Goal: Task Accomplishment & Management: Complete application form

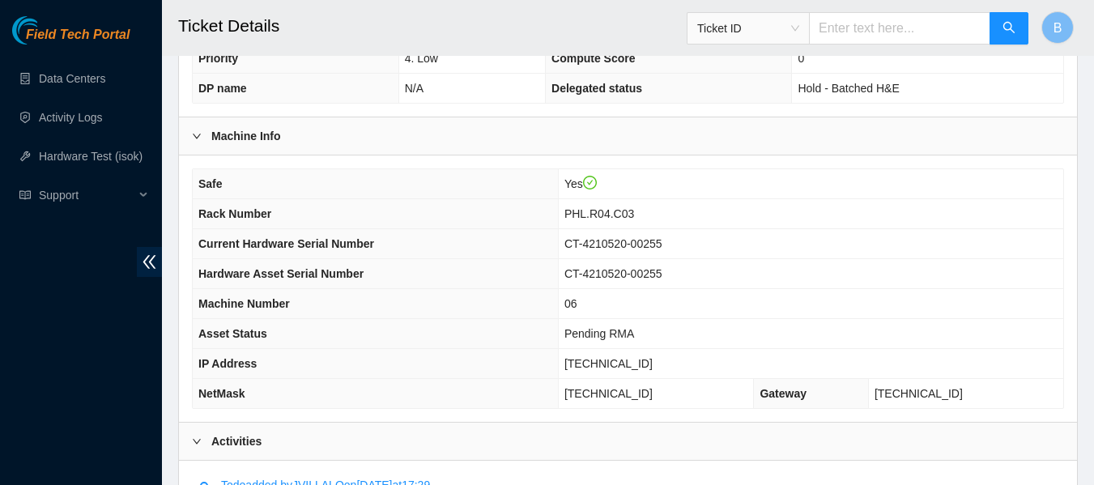
scroll to position [495, 0]
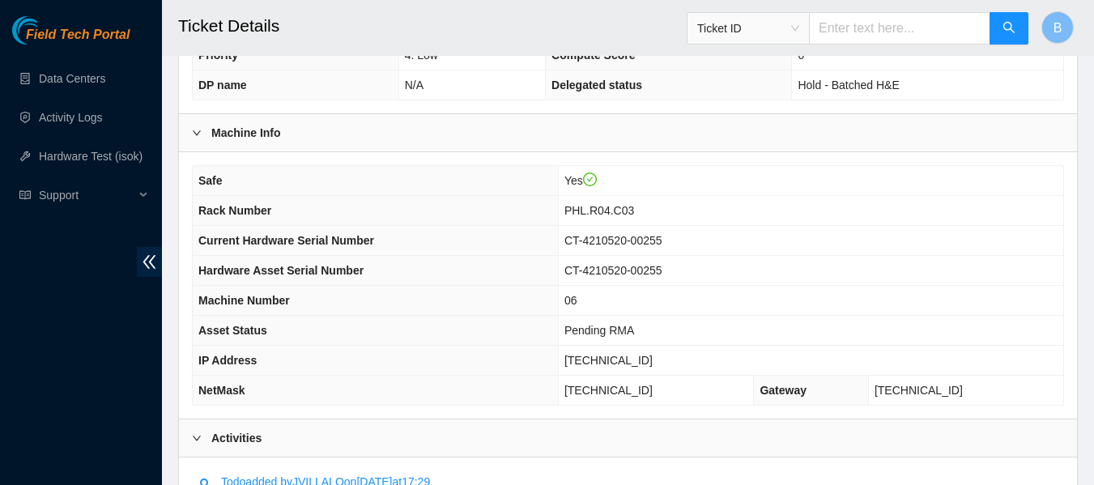
click at [349, 73] on th "DP name" at bounding box center [296, 85] width 206 height 30
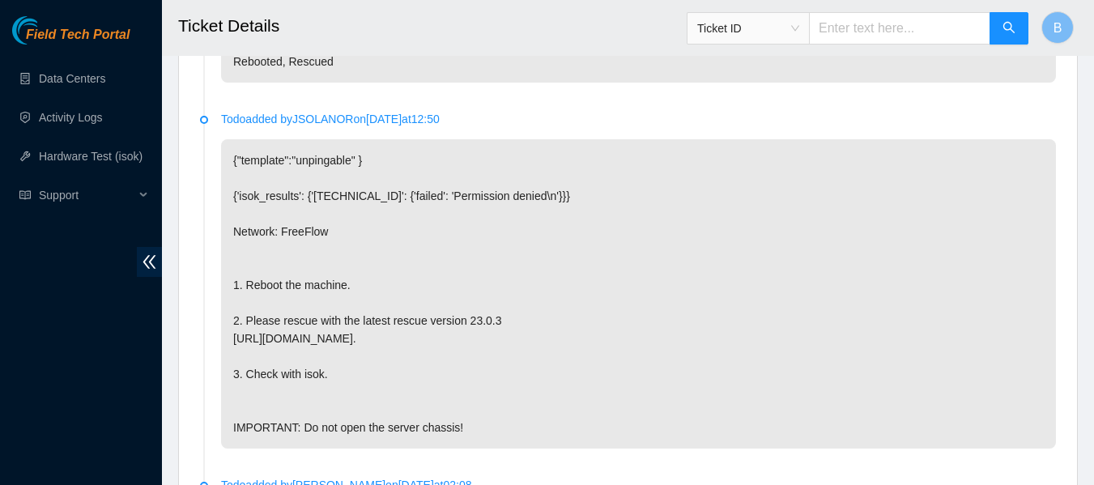
scroll to position [3684, 0]
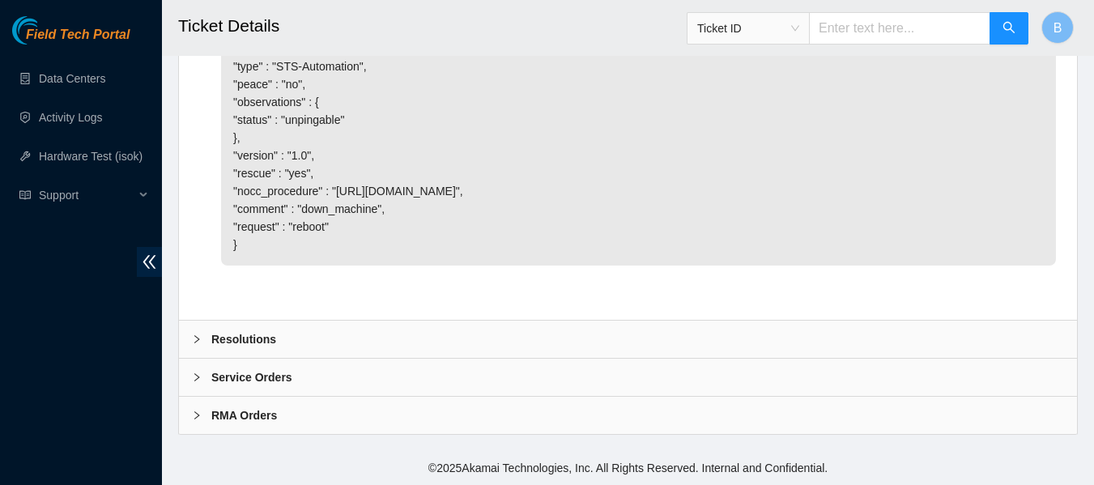
click at [367, 329] on div "Resolutions" at bounding box center [628, 339] width 898 height 37
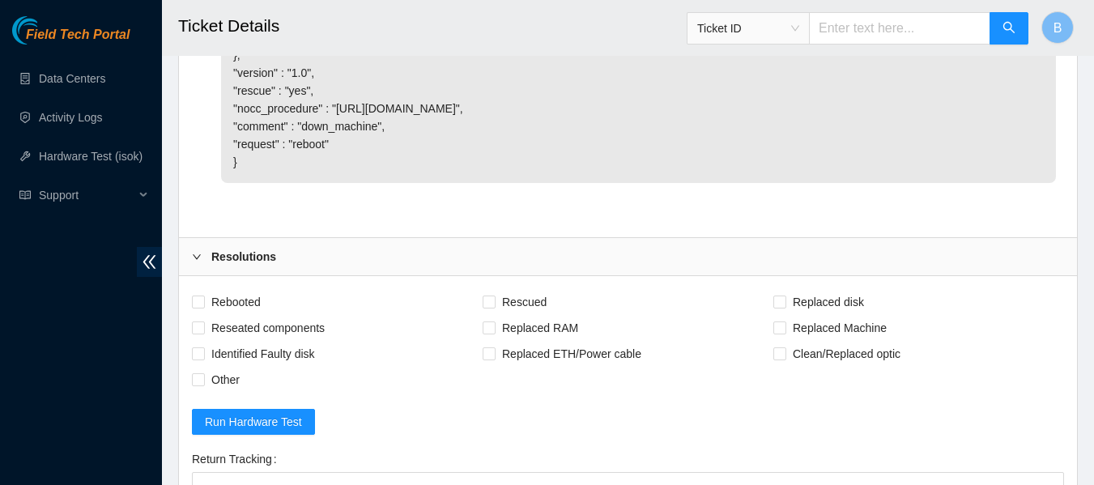
scroll to position [3730, 0]
click at [326, 276] on div "Resolutions" at bounding box center [628, 257] width 898 height 37
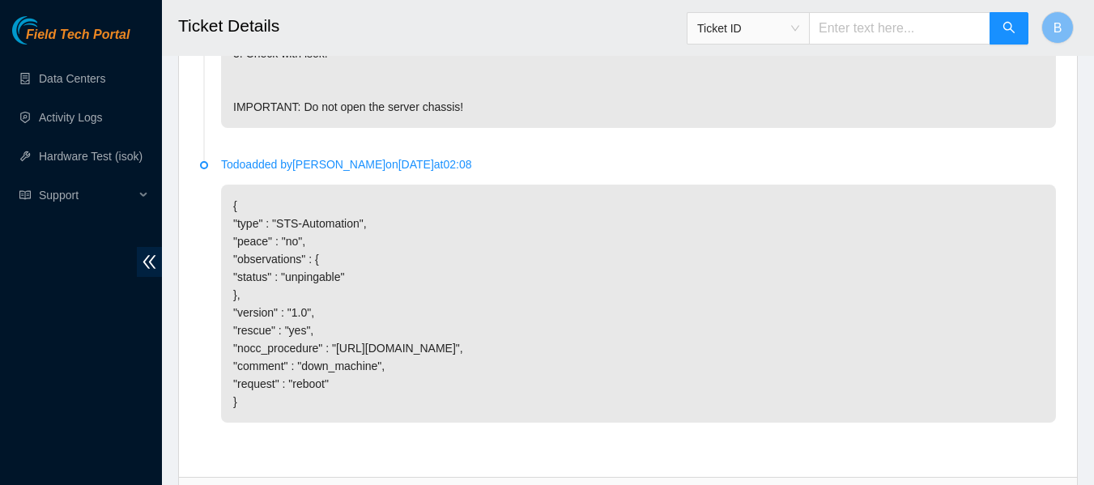
scroll to position [3684, 0]
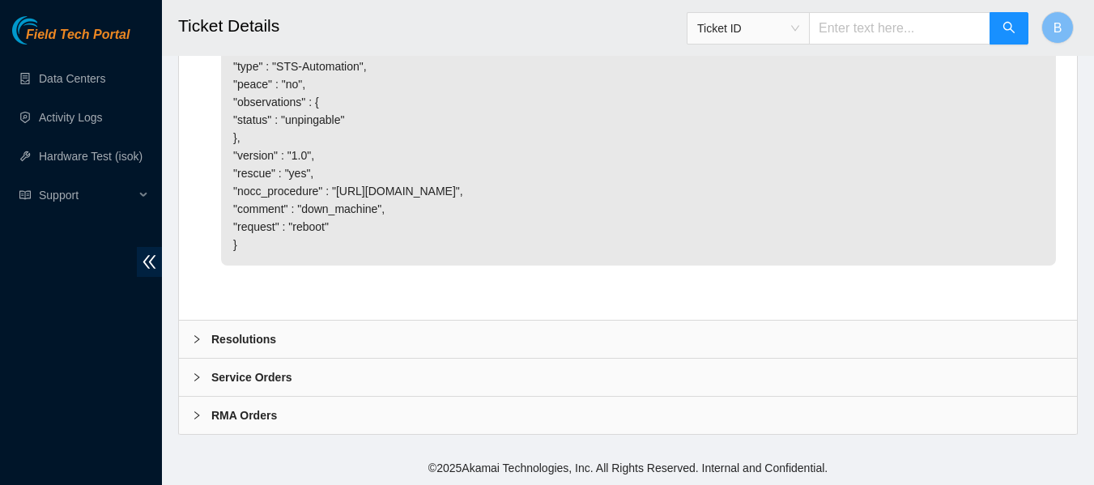
click at [239, 350] on div "Resolutions" at bounding box center [628, 339] width 898 height 37
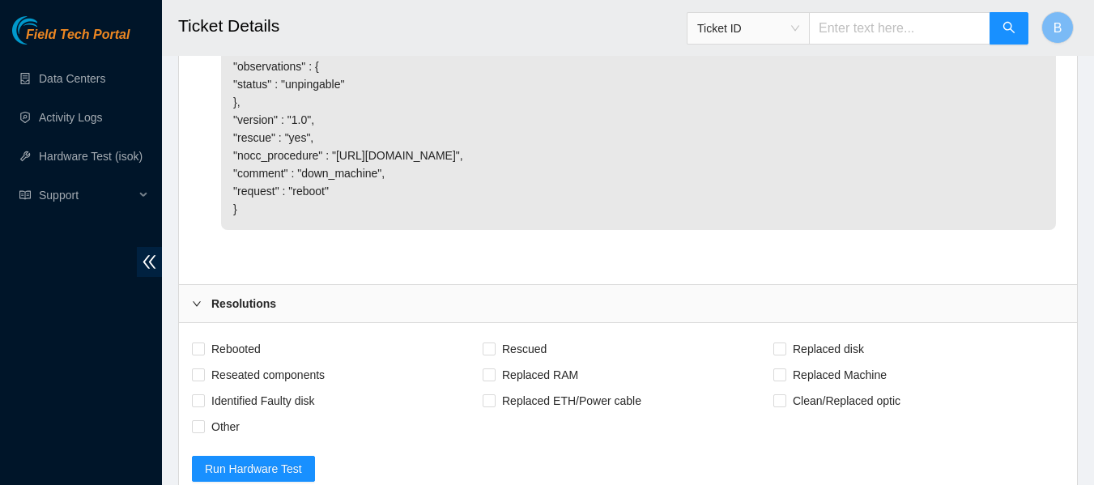
scroll to position [3968, 0]
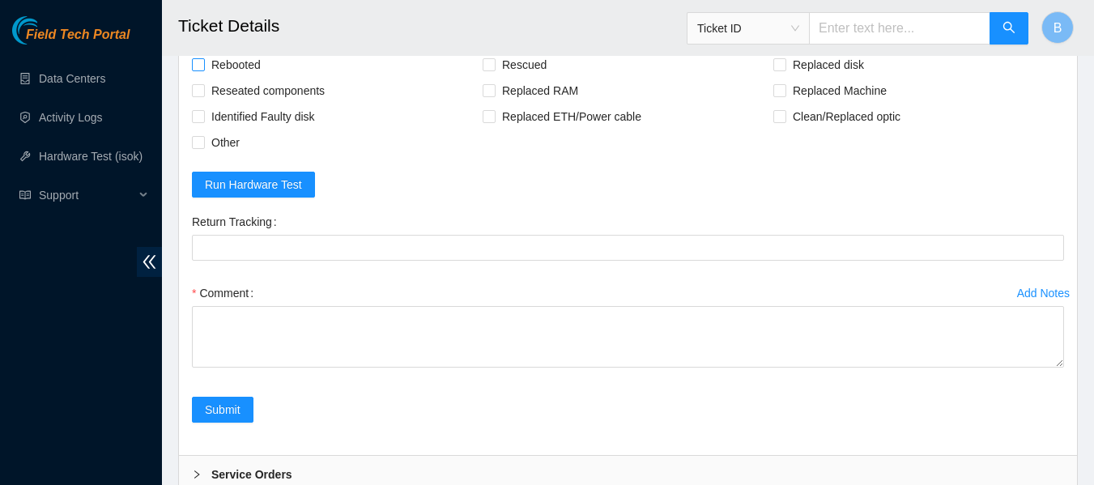
click at [237, 78] on span "Rebooted" at bounding box center [236, 65] width 62 height 26
click at [203, 70] on input "Rebooted" at bounding box center [197, 63] width 11 height 11
checkbox input "true"
click at [808, 104] on span "Replaced Machine" at bounding box center [840, 91] width 107 height 26
click at [785, 96] on input "Replaced Machine" at bounding box center [779, 89] width 11 height 11
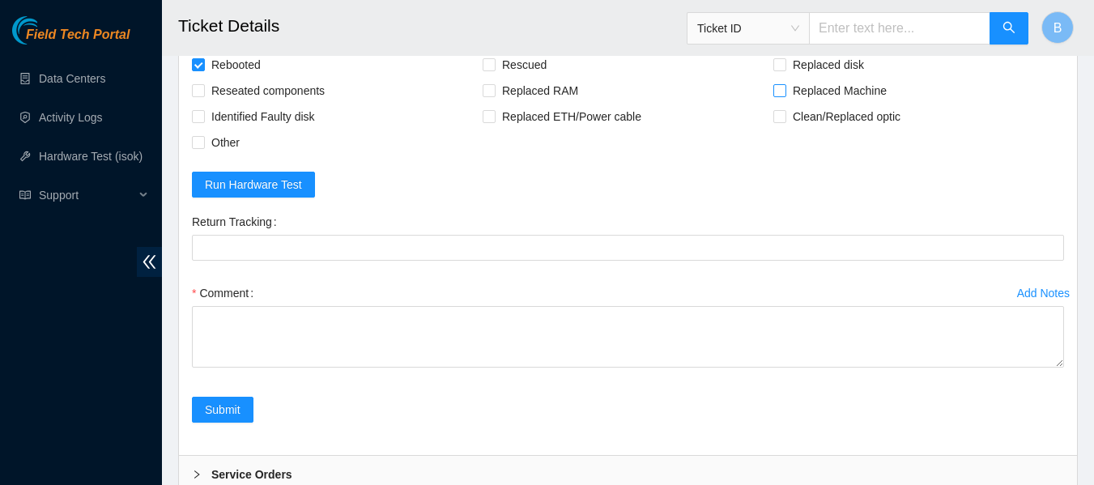
checkbox input "true"
click at [219, 78] on span "Rebooted" at bounding box center [236, 65] width 62 height 26
click at [203, 70] on input "Rebooted" at bounding box center [197, 63] width 11 height 11
checkbox input "false"
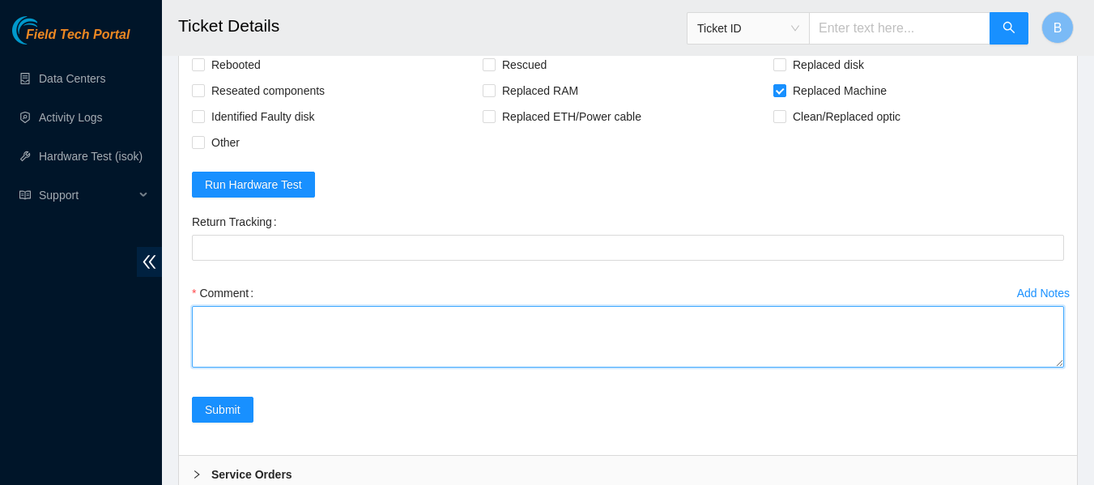
click at [332, 366] on textarea "Comment" at bounding box center [628, 337] width 872 height 62
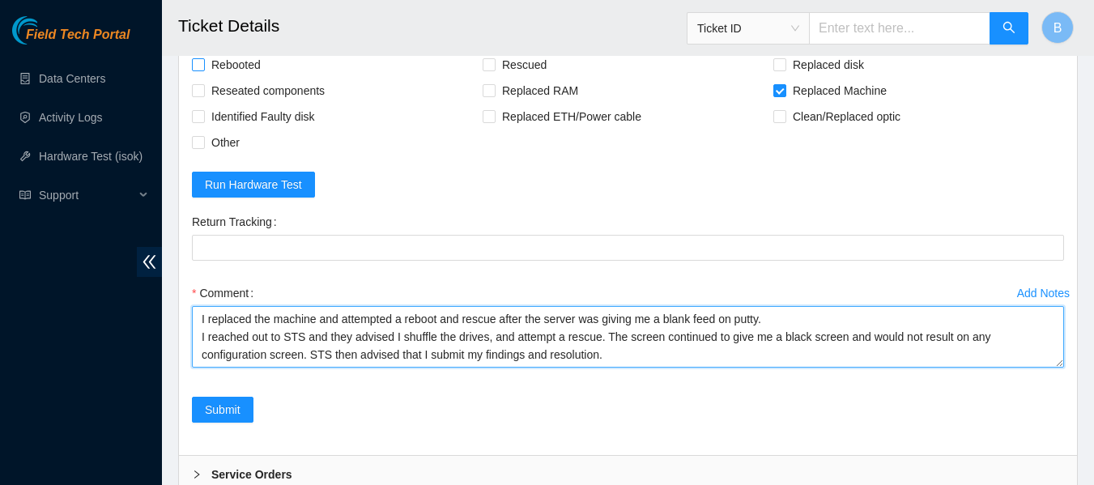
type textarea "I replaced the machine and attempted a reboot and rescue after the server was g…"
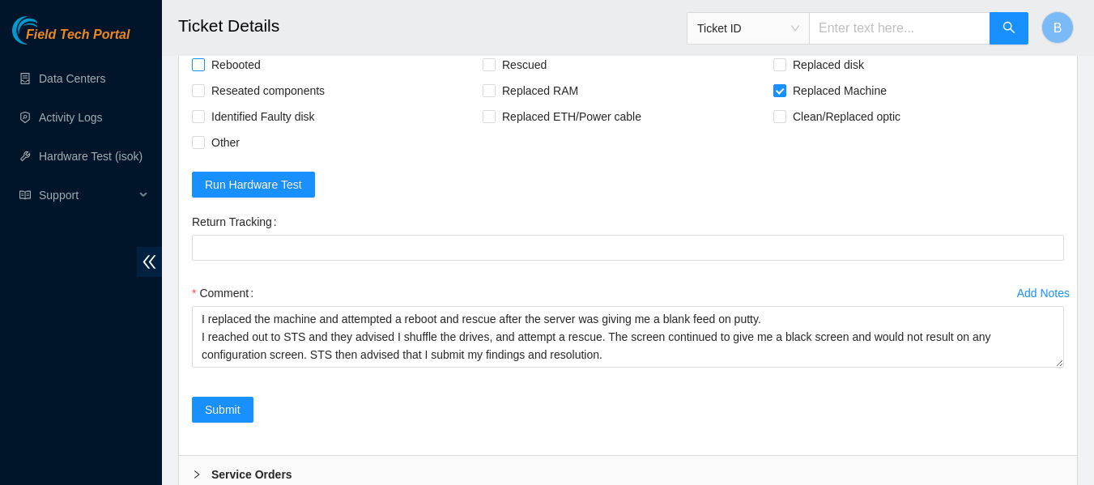
click at [236, 78] on span "Rebooted" at bounding box center [236, 65] width 62 height 26
click at [203, 70] on input "Rebooted" at bounding box center [197, 63] width 11 height 11
checkbox input "true"
click at [306, 104] on span "Reseated components" at bounding box center [268, 91] width 126 height 26
click at [203, 96] on input "Reseated components" at bounding box center [197, 89] width 11 height 11
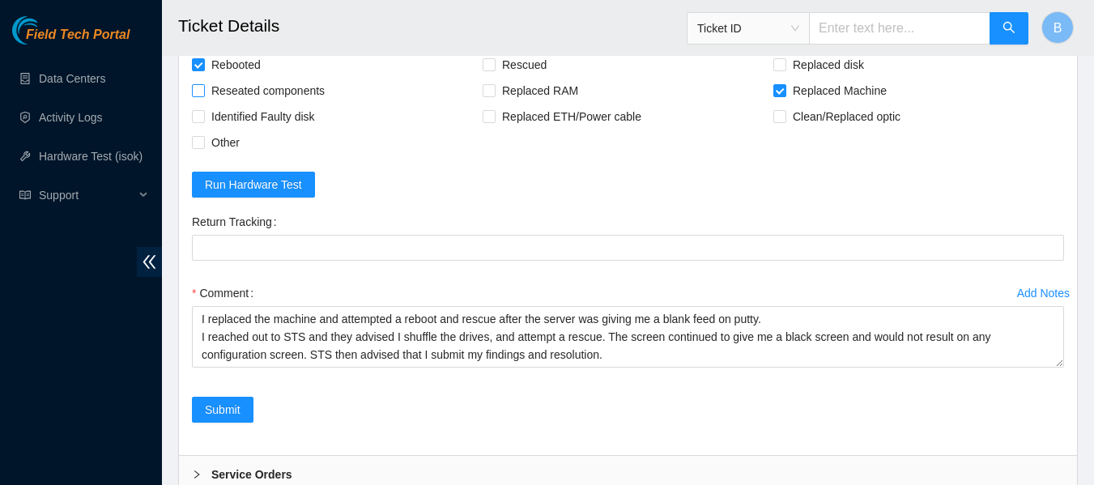
checkbox input "true"
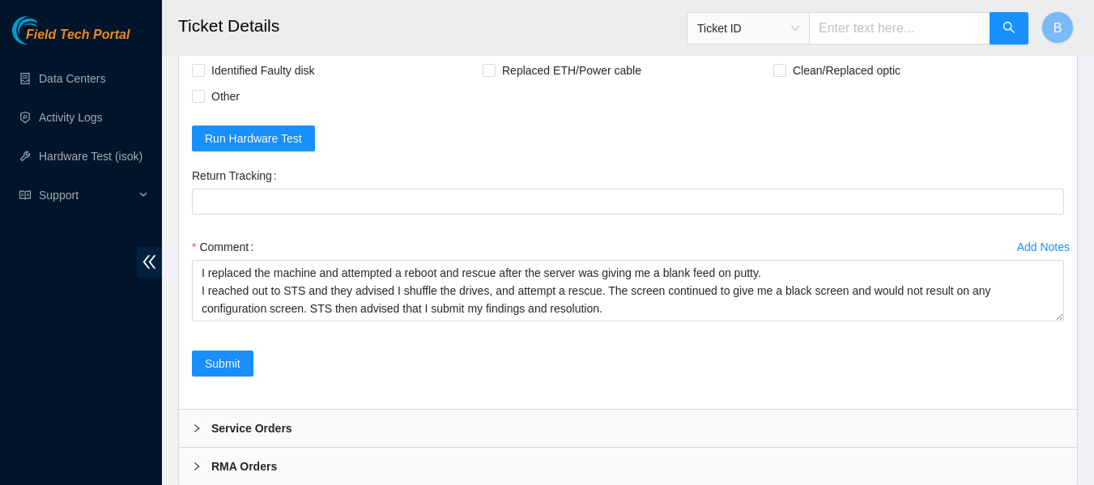
scroll to position [4101, 0]
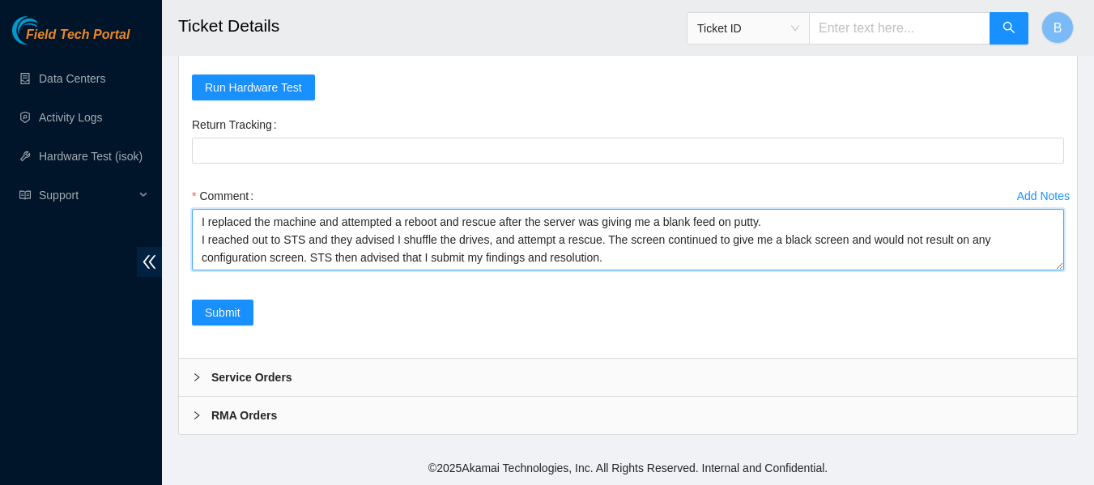
drag, startPoint x: 785, startPoint y: 222, endPoint x: 467, endPoint y: 225, distance: 317.6
click at [467, 225] on textarea "I replaced the machine and attempted a reboot and rescue after the server was g…" at bounding box center [628, 240] width 872 height 62
click at [482, 224] on textarea "I replaced the machine and attempted a reboot and resconfigure after the server…" at bounding box center [628, 240] width 872 height 62
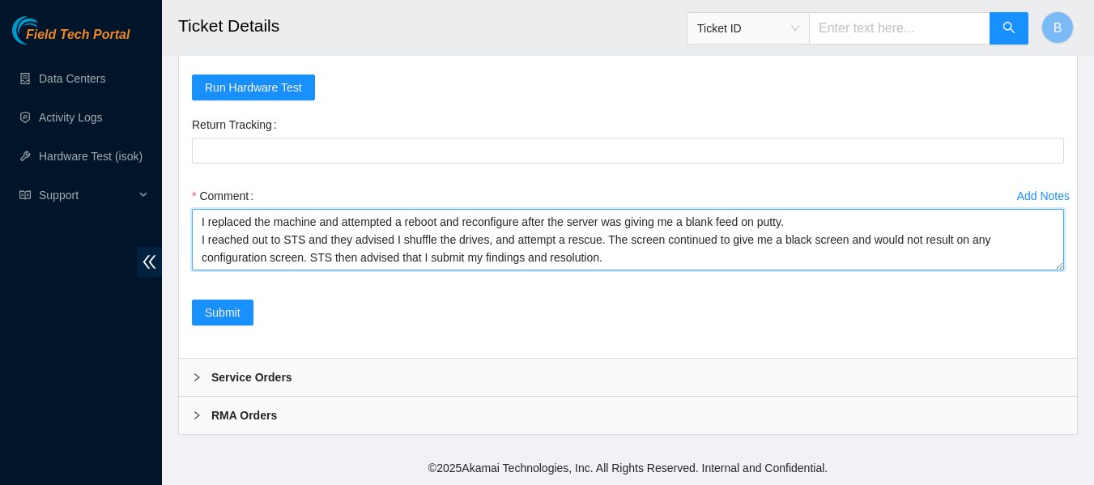
click at [813, 211] on textarea "I replaced the machine and attempted a reboot and reconfigure after the server …" at bounding box center [628, 240] width 872 height 62
type textarea "I replaced the machine and attempted a reboot and reconfigure after the server …"
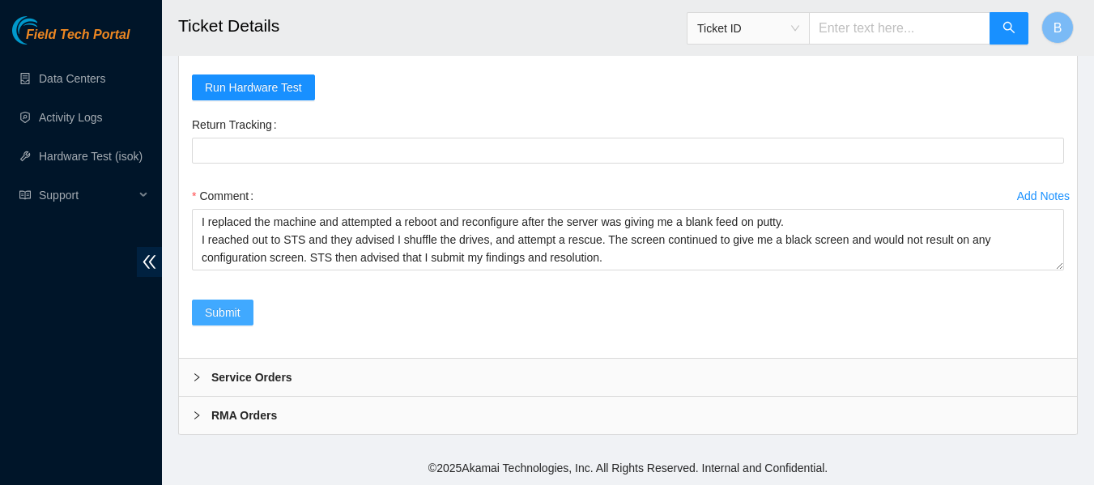
click at [211, 313] on span "Submit" at bounding box center [223, 313] width 36 height 18
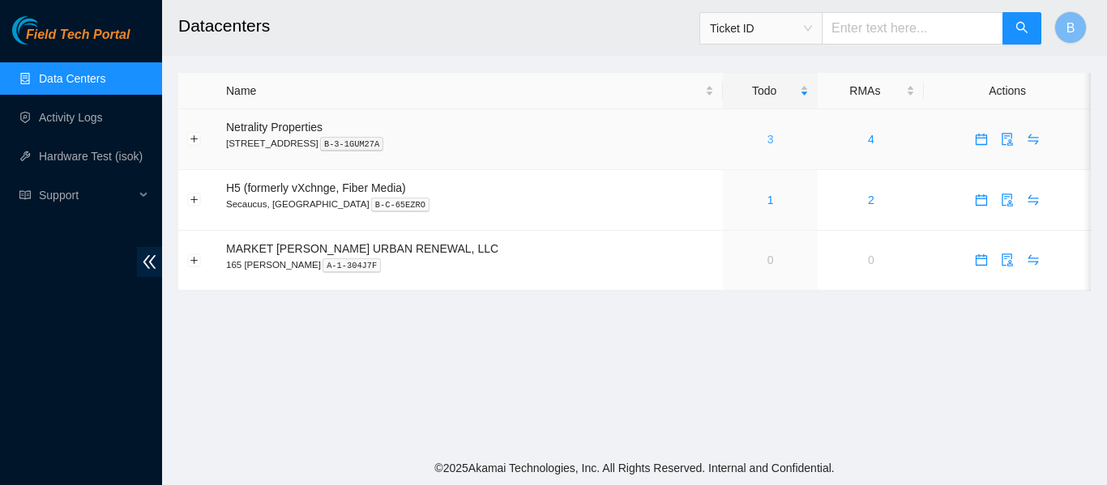
click at [767, 136] on link "3" at bounding box center [770, 139] width 6 height 13
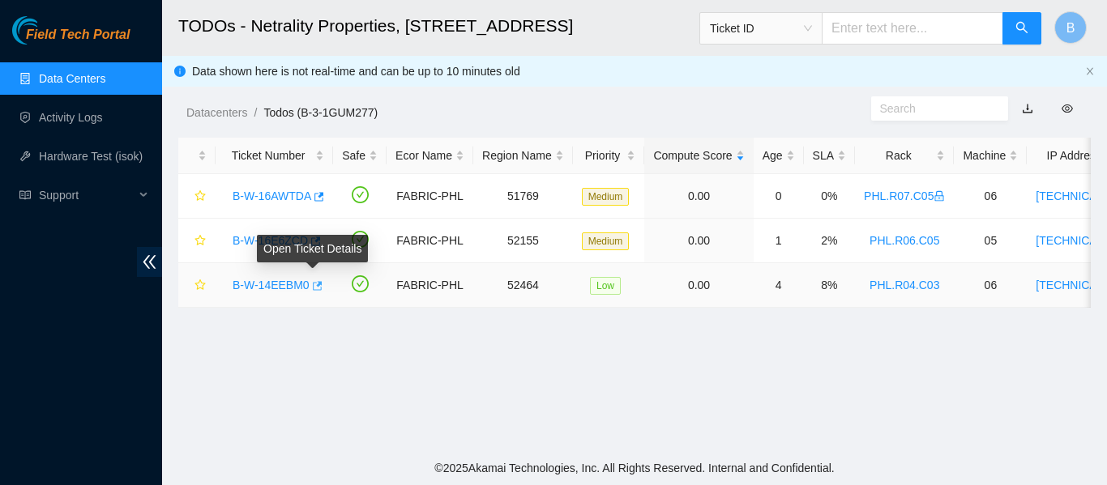
click at [315, 283] on icon "button" at bounding box center [318, 285] width 10 height 9
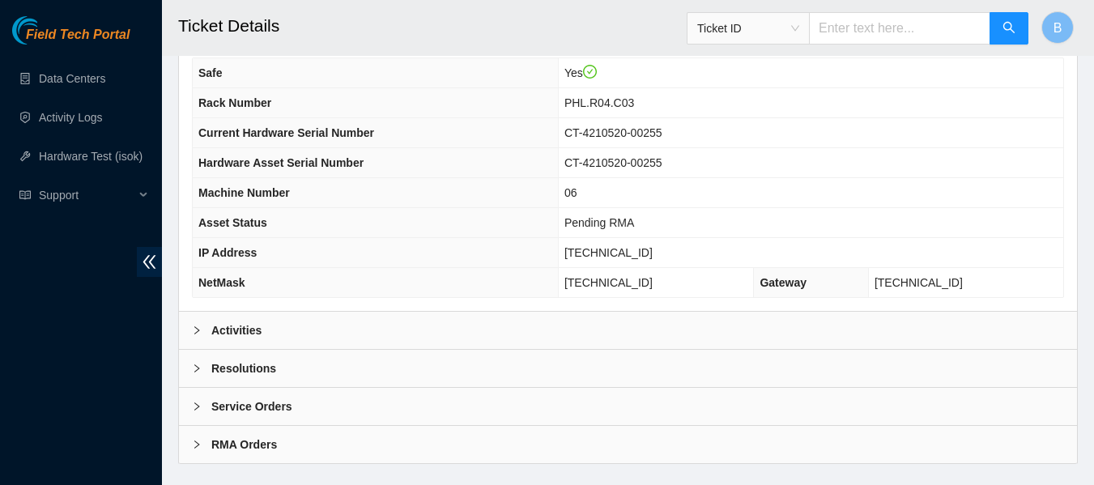
scroll to position [632, 0]
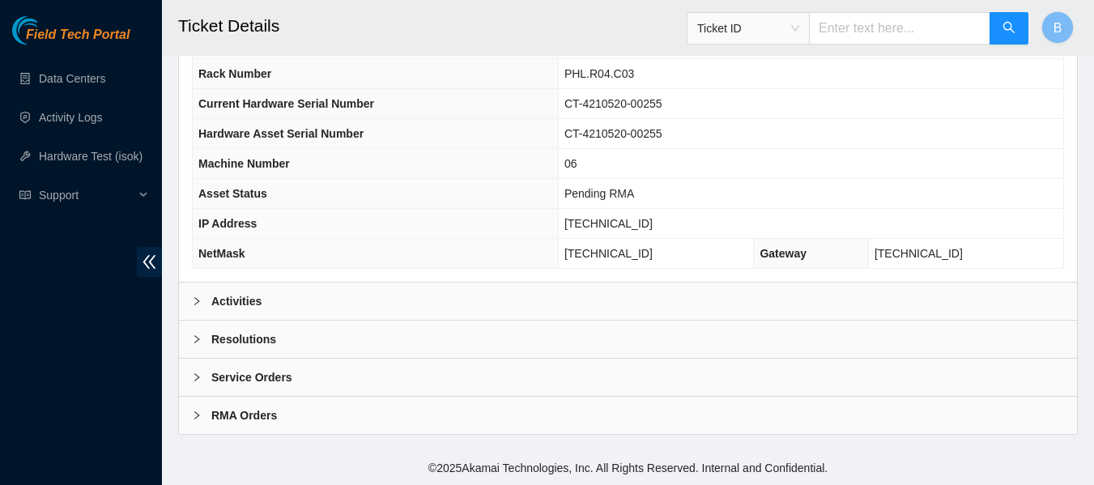
click at [226, 301] on b "Activities" at bounding box center [236, 301] width 50 height 18
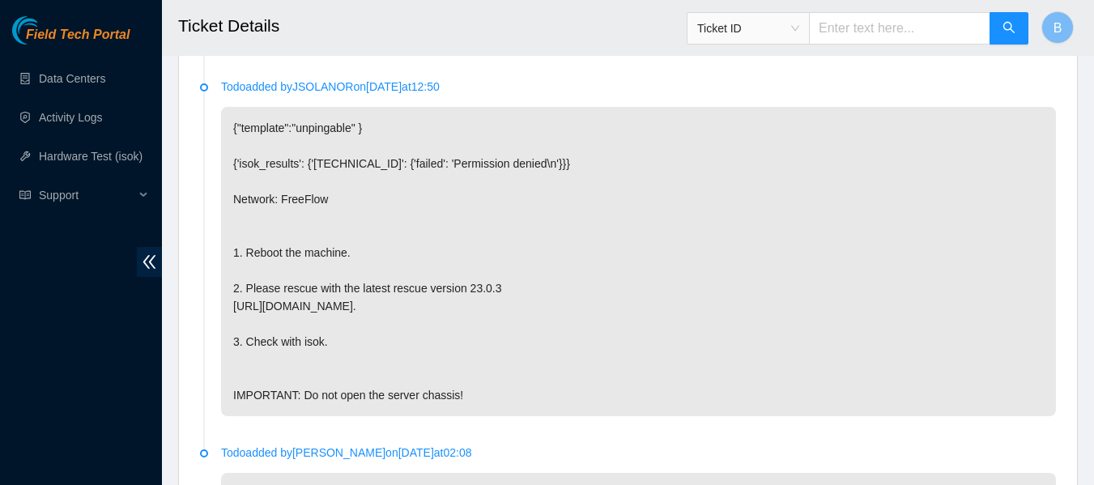
scroll to position [3684, 0]
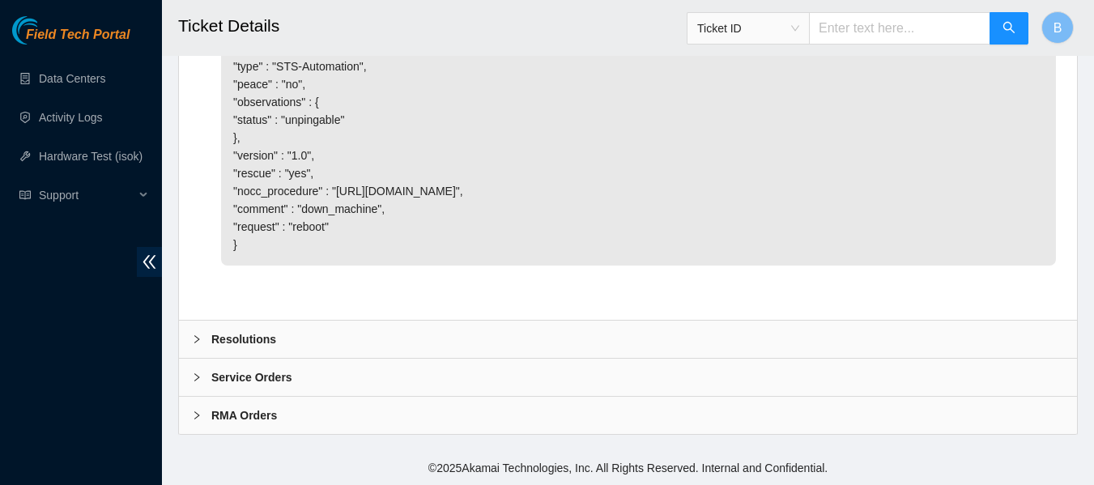
click at [215, 341] on b "Resolutions" at bounding box center [243, 340] width 65 height 18
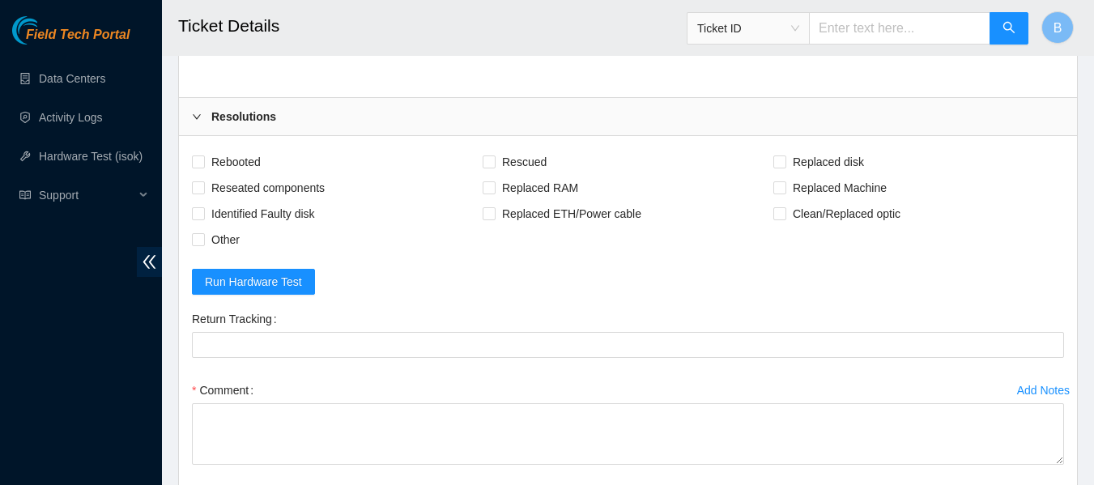
scroll to position [3871, 0]
click at [245, 174] on span "Rebooted" at bounding box center [236, 161] width 62 height 26
click at [203, 166] on input "Rebooted" at bounding box center [197, 160] width 11 height 11
checkbox input "true"
click at [279, 200] on span "Reseated components" at bounding box center [268, 187] width 126 height 26
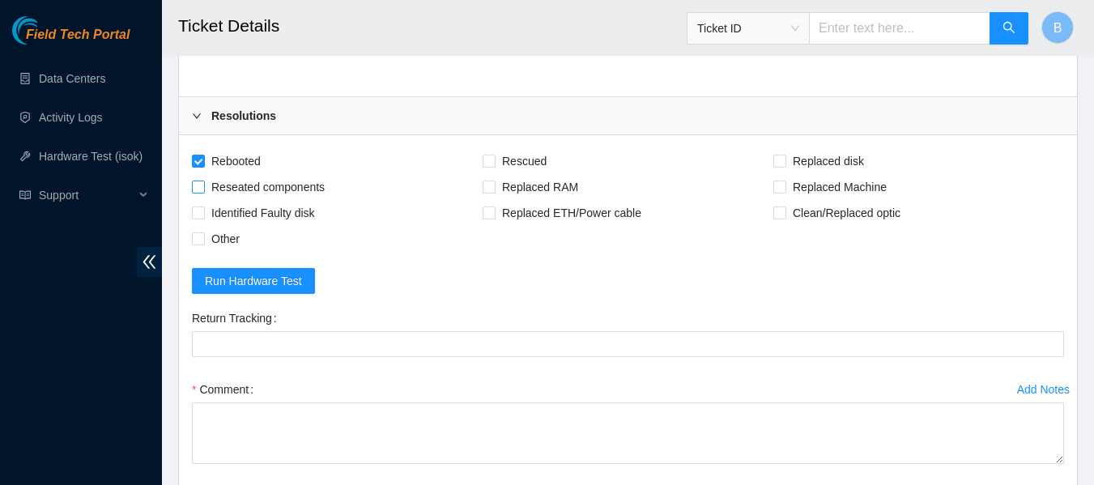
click at [203, 192] on input "Reseated components" at bounding box center [197, 186] width 11 height 11
checkbox input "true"
click at [813, 174] on span "Replaced disk" at bounding box center [829, 161] width 84 height 26
click at [785, 166] on input "Replaced disk" at bounding box center [779, 160] width 11 height 11
checkbox input "true"
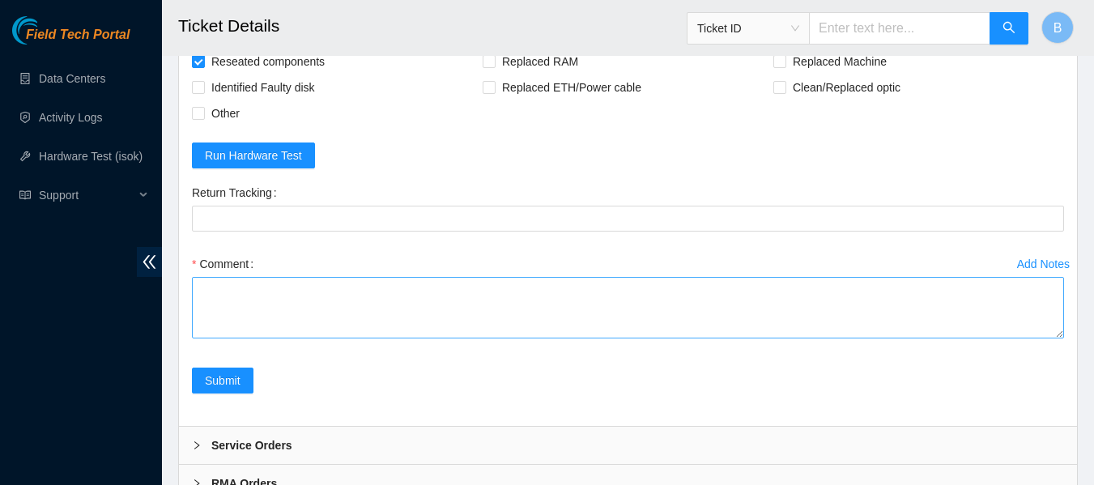
scroll to position [4001, 0]
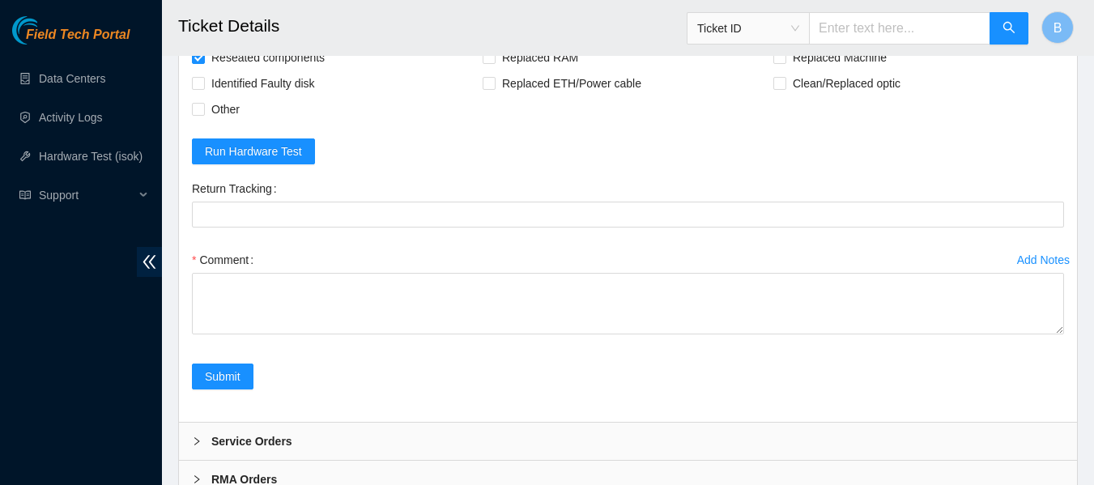
click at [486, 344] on div "Comment" at bounding box center [628, 295] width 872 height 97
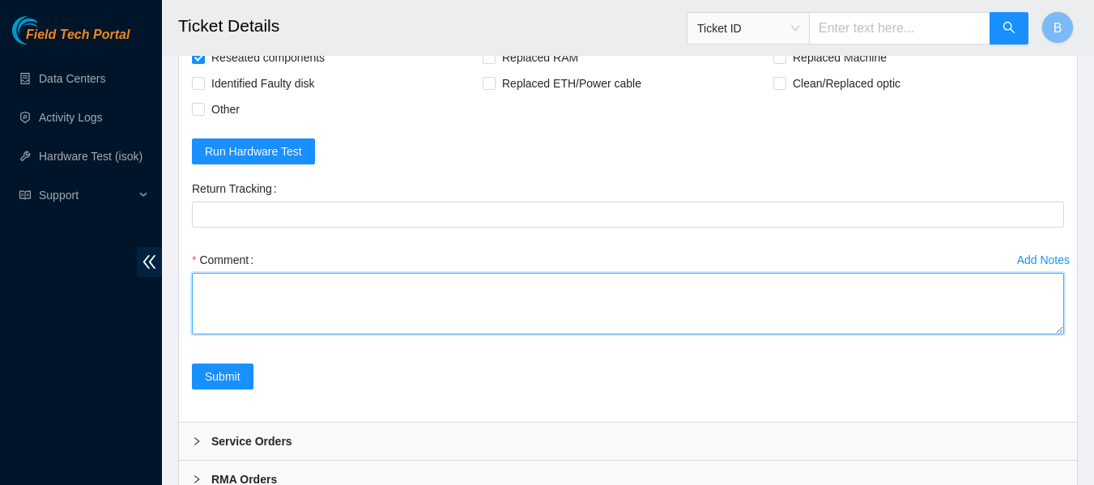
click at [465, 335] on textarea "Comment" at bounding box center [628, 304] width 872 height 62
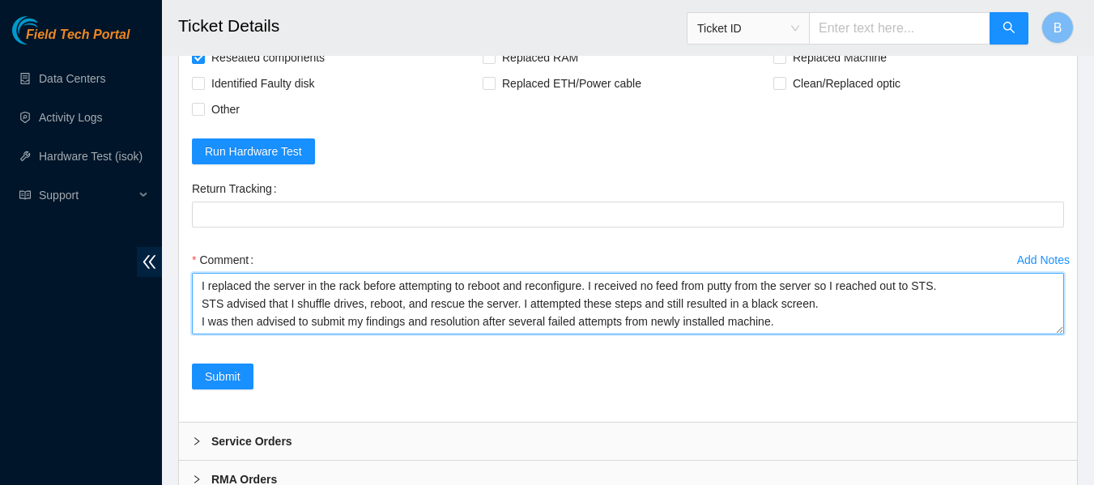
scroll to position [4101, 0]
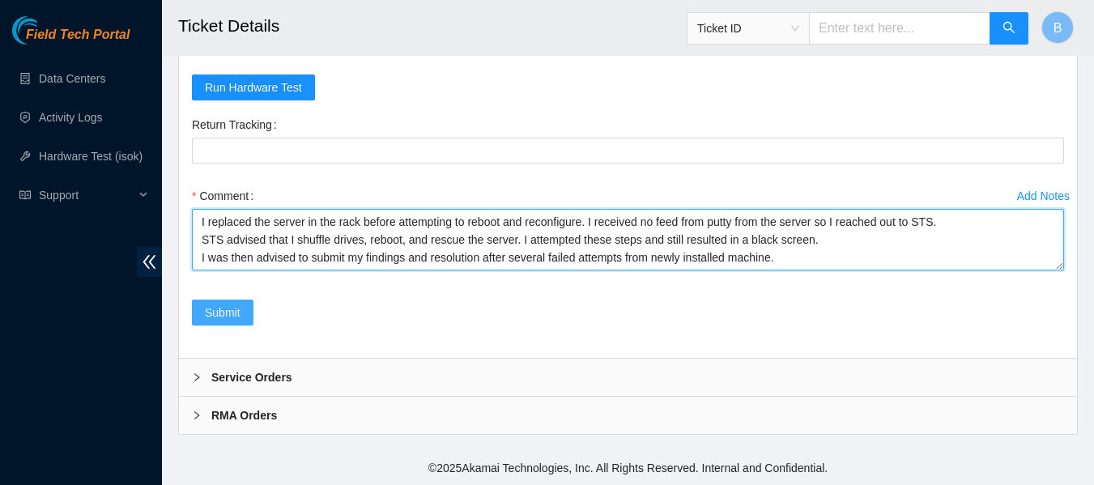
type textarea "I replaced the server in the rack before attempting to reboot and reconfigure. …"
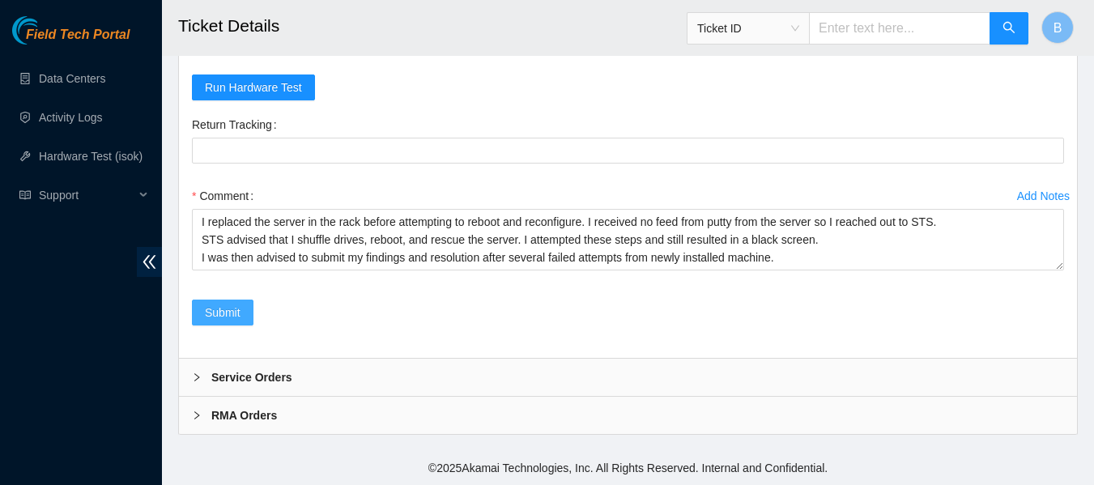
click at [227, 319] on span "Submit" at bounding box center [223, 313] width 36 height 18
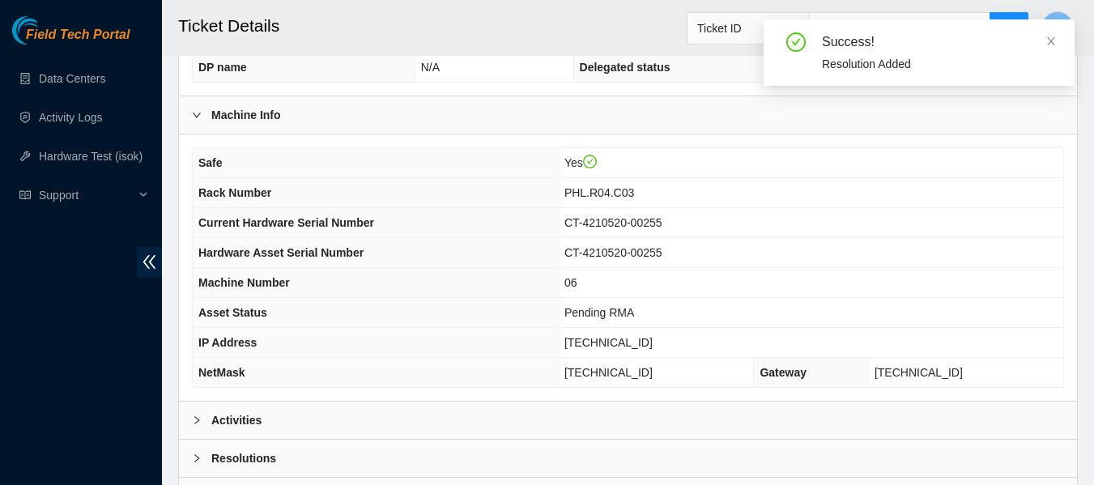
scroll to position [632, 0]
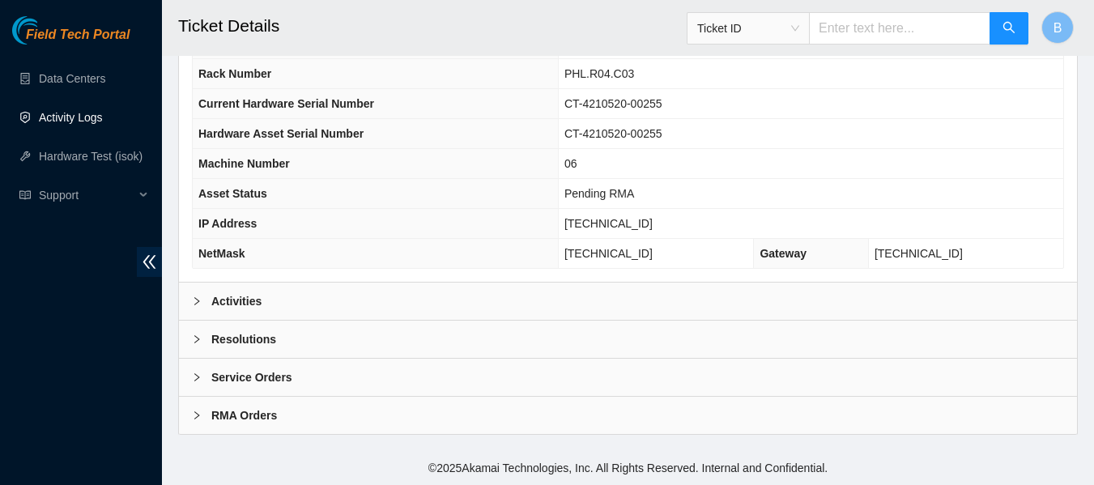
click at [90, 111] on link "Activity Logs" at bounding box center [71, 117] width 64 height 13
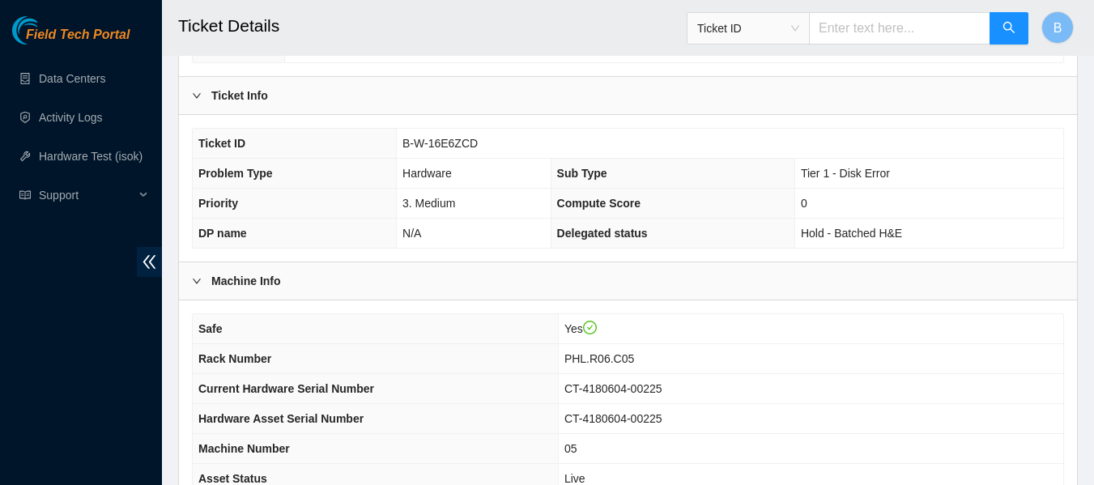
scroll to position [342, 0]
